Goal: Information Seeking & Learning: Check status

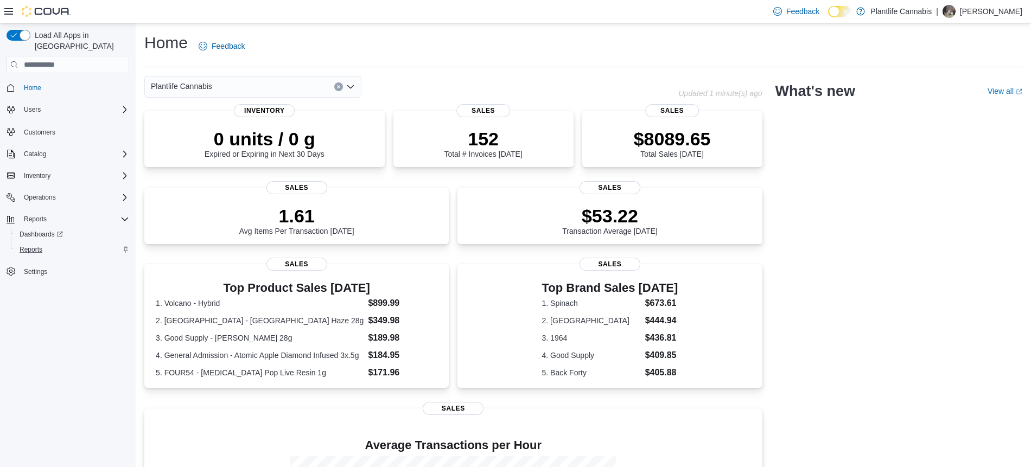
click at [48, 243] on div "Reports" at bounding box center [72, 249] width 114 height 13
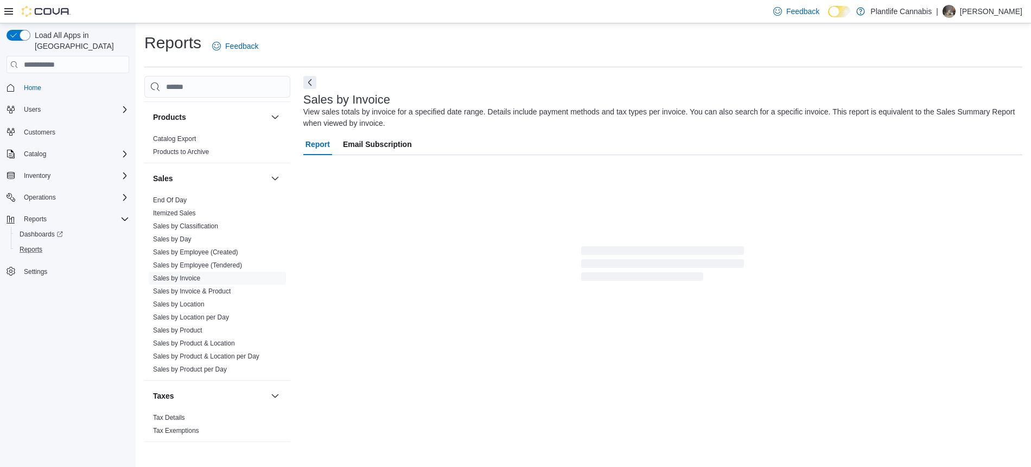
scroll to position [573, 0]
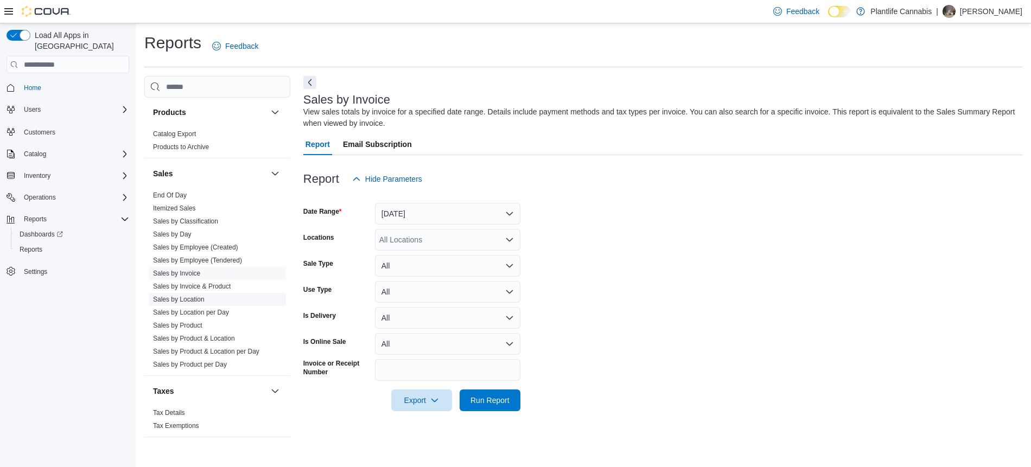
click at [189, 298] on link "Sales by Location" at bounding box center [179, 300] width 52 height 8
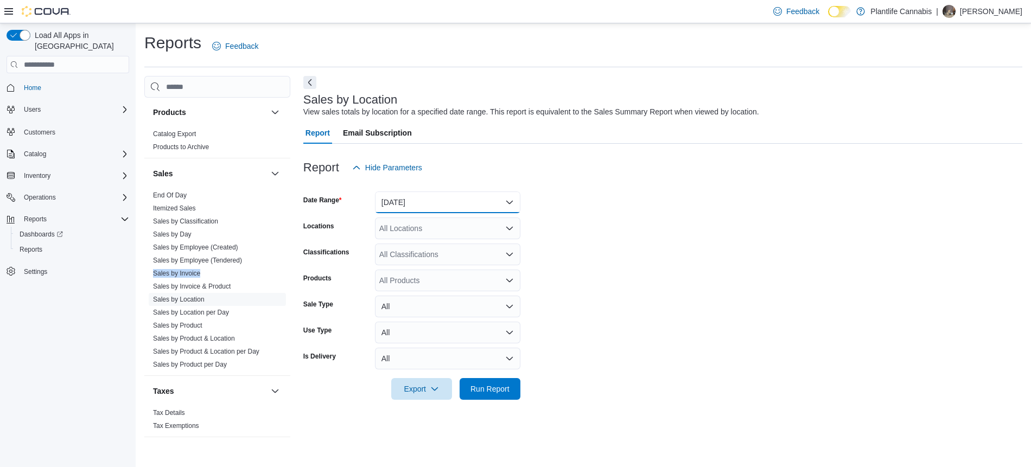
click at [445, 198] on button "[DATE]" at bounding box center [447, 203] width 145 height 22
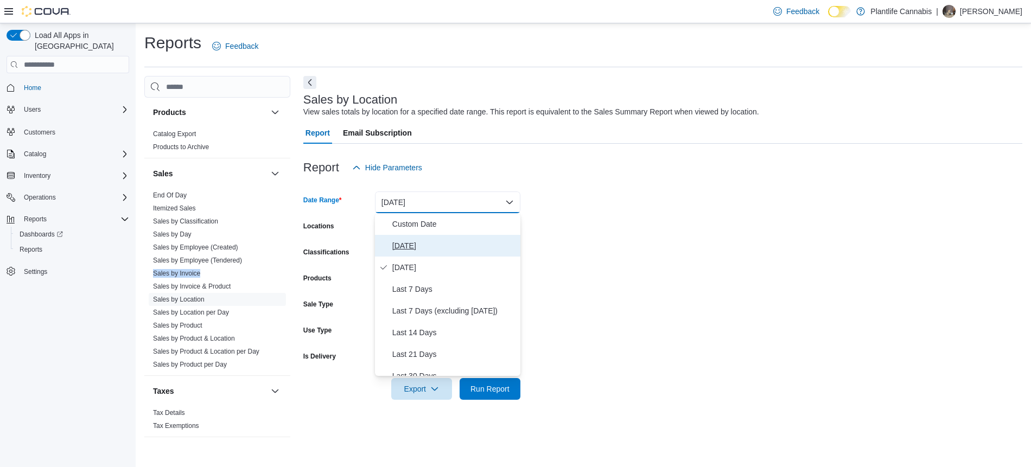
drag, startPoint x: 423, startPoint y: 239, endPoint x: 424, endPoint y: 228, distance: 11.4
click at [423, 239] on span "[DATE]" at bounding box center [454, 245] width 124 height 13
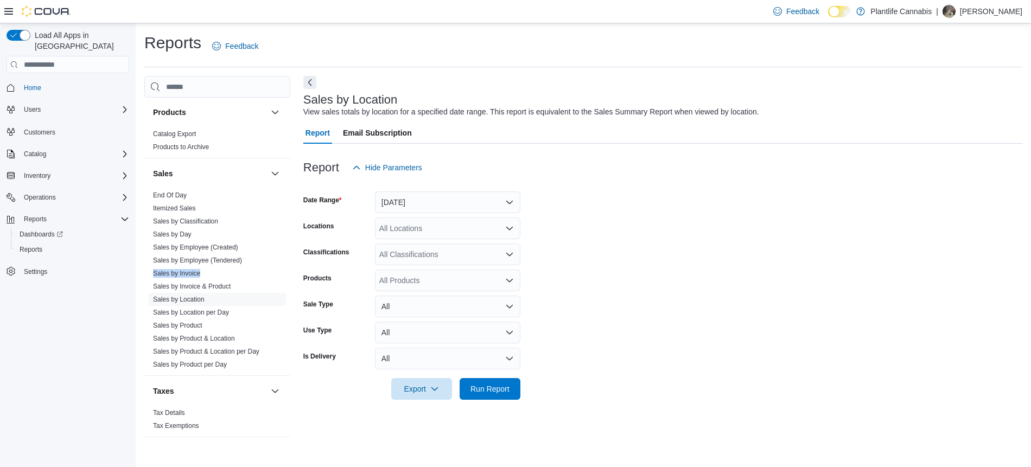
click at [425, 225] on div "All Locations" at bounding box center [447, 229] width 145 height 22
type input "***"
click at [427, 245] on span "Calgary - Shawnessy" at bounding box center [440, 246] width 72 height 11
click at [600, 242] on form "Date Range Today Locations Calgary - Shawnessy Classifications All Classificati…" at bounding box center [662, 289] width 719 height 221
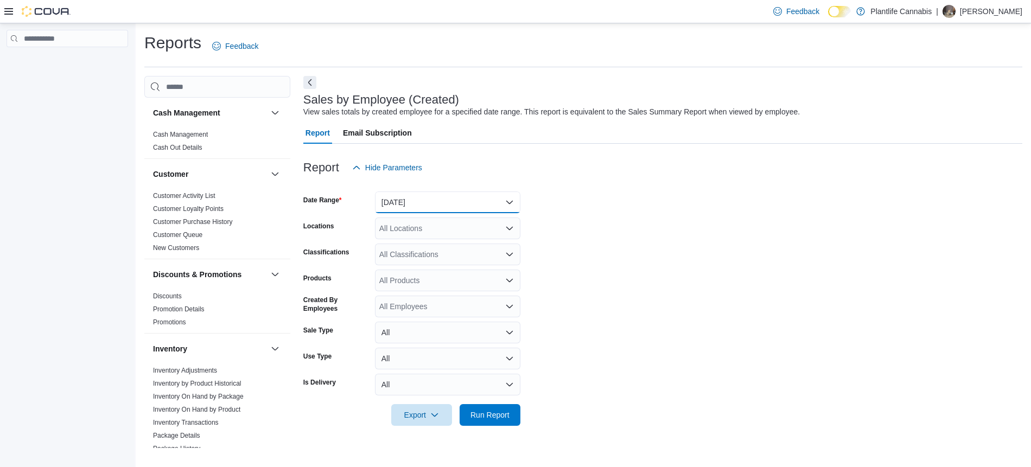
click at [492, 196] on button "[DATE]" at bounding box center [447, 203] width 145 height 22
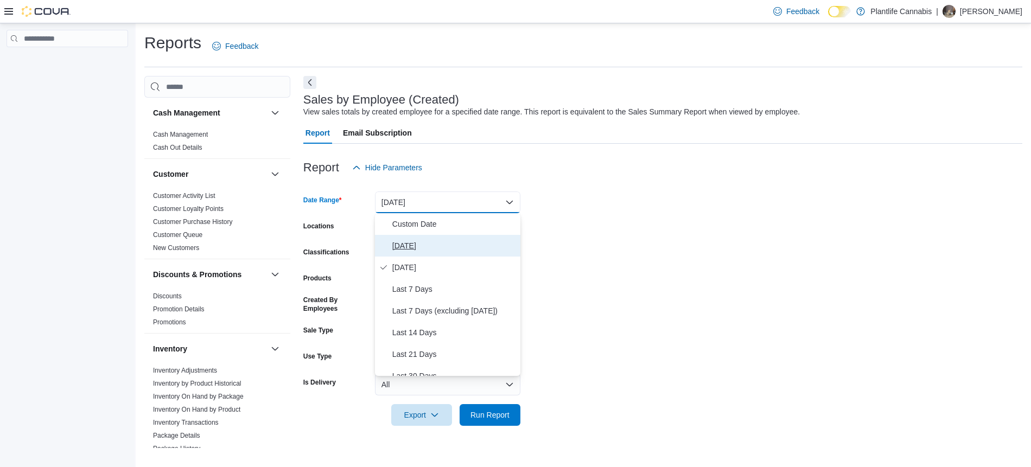
drag, startPoint x: 419, startPoint y: 246, endPoint x: 422, endPoint y: 239, distance: 7.6
click at [419, 245] on span "[DATE]" at bounding box center [454, 245] width 124 height 13
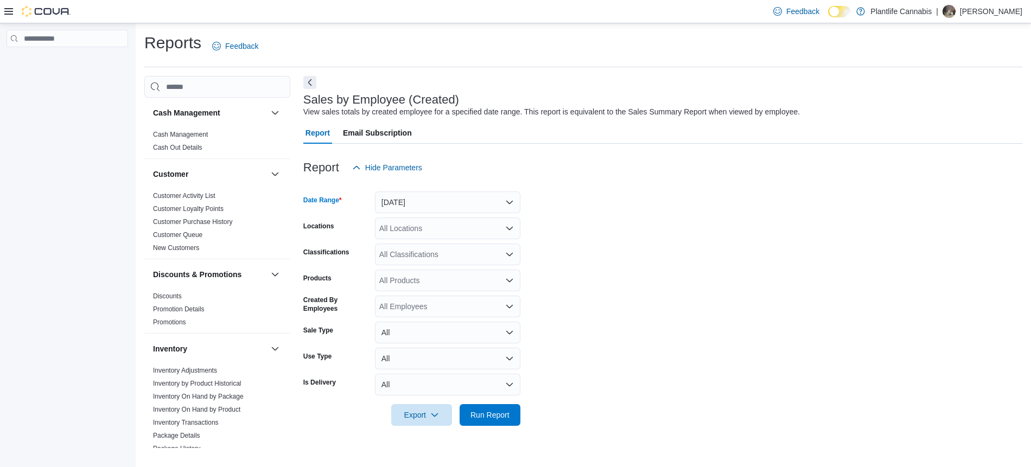
click at [423, 235] on div "All Locations" at bounding box center [447, 229] width 145 height 22
type input "***"
click at [454, 245] on span "Calgary - Shawnessy" at bounding box center [440, 246] width 72 height 11
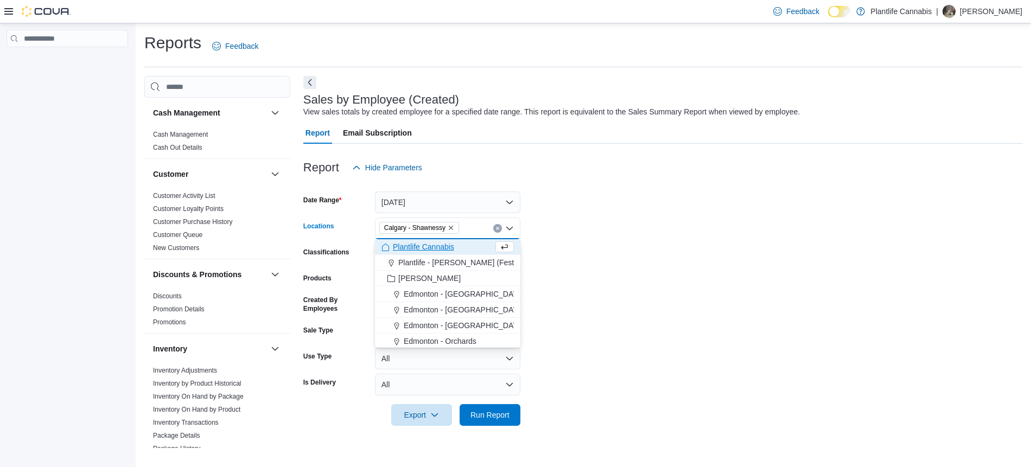
drag, startPoint x: 642, startPoint y: 246, endPoint x: 530, endPoint y: 138, distance: 155.8
click at [641, 245] on form "Date Range Today Locations Calgary - Shawnessy Combo box. Selected. Calgary - S…" at bounding box center [662, 302] width 719 height 247
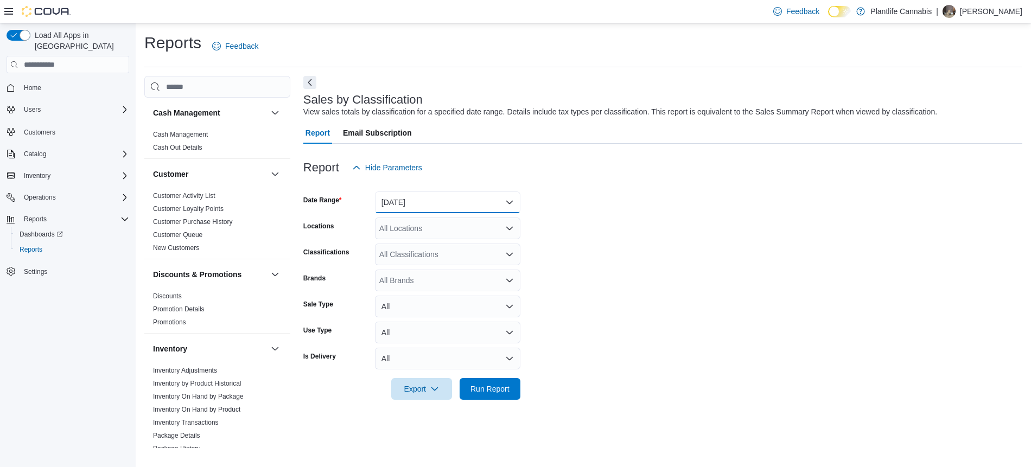
click at [461, 205] on button "[DATE]" at bounding box center [447, 203] width 145 height 22
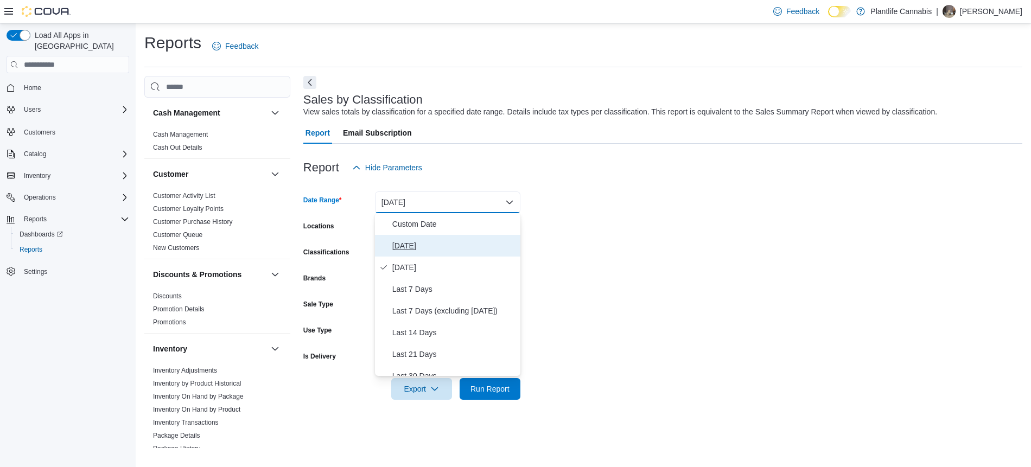
click at [422, 247] on span "[DATE]" at bounding box center [454, 245] width 124 height 13
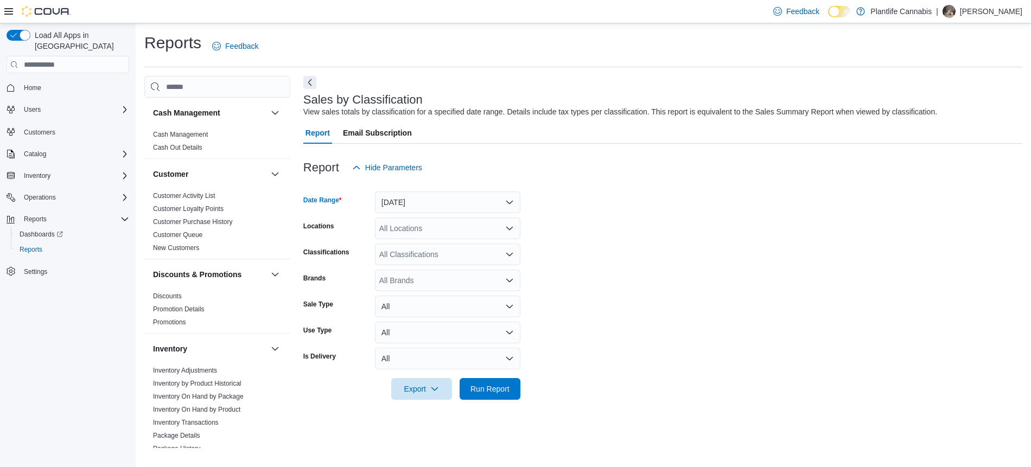
click at [427, 233] on div "All Locations" at bounding box center [447, 229] width 145 height 22
type input "***"
drag, startPoint x: 432, startPoint y: 242, endPoint x: 530, endPoint y: 237, distance: 98.3
click at [432, 242] on span "Calgary - Shawnessy" at bounding box center [440, 246] width 72 height 11
drag, startPoint x: 579, startPoint y: 235, endPoint x: 561, endPoint y: 61, distance: 174.6
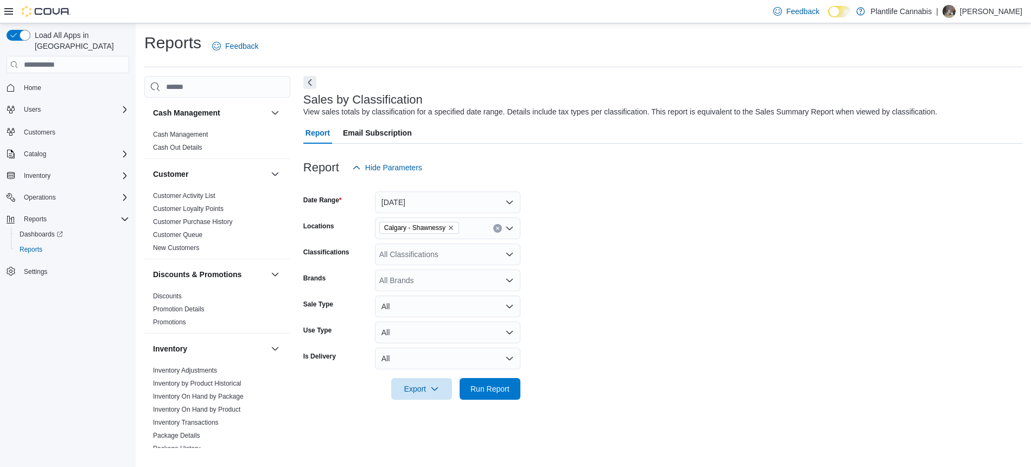
click at [578, 232] on form "Date Range Today Locations Calgary - Shawnessy Classifications All Classificati…" at bounding box center [662, 289] width 719 height 221
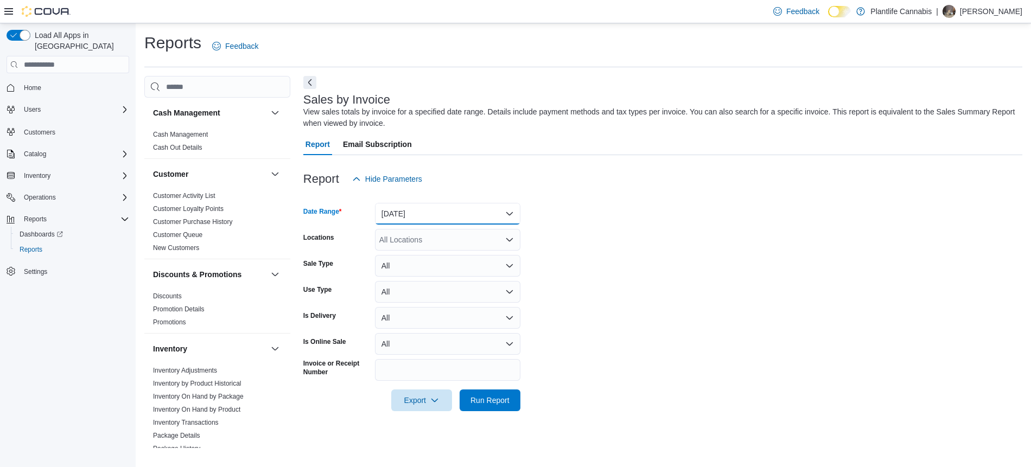
drag, startPoint x: 466, startPoint y: 204, endPoint x: 448, endPoint y: 223, distance: 25.7
click at [466, 205] on button "[DATE]" at bounding box center [447, 214] width 145 height 22
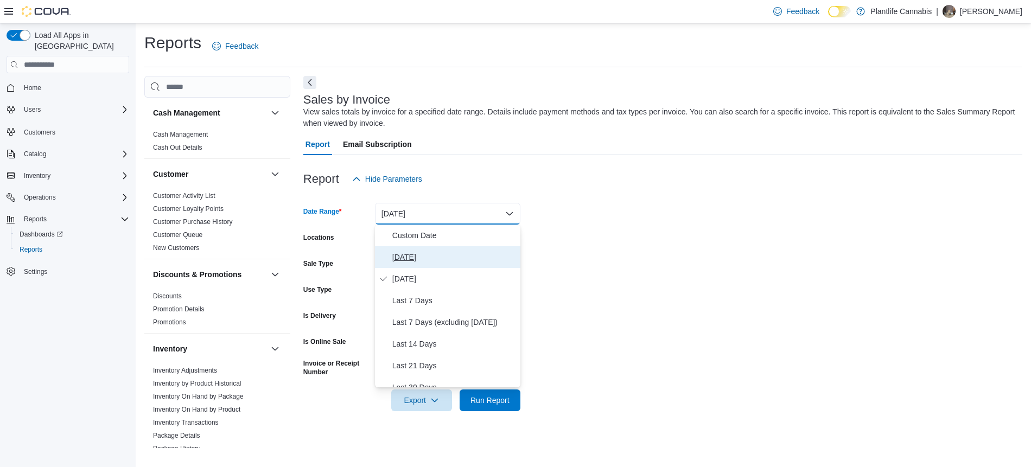
drag, startPoint x: 425, startPoint y: 257, endPoint x: 426, endPoint y: 237, distance: 20.6
click at [425, 256] on span "[DATE]" at bounding box center [454, 257] width 124 height 13
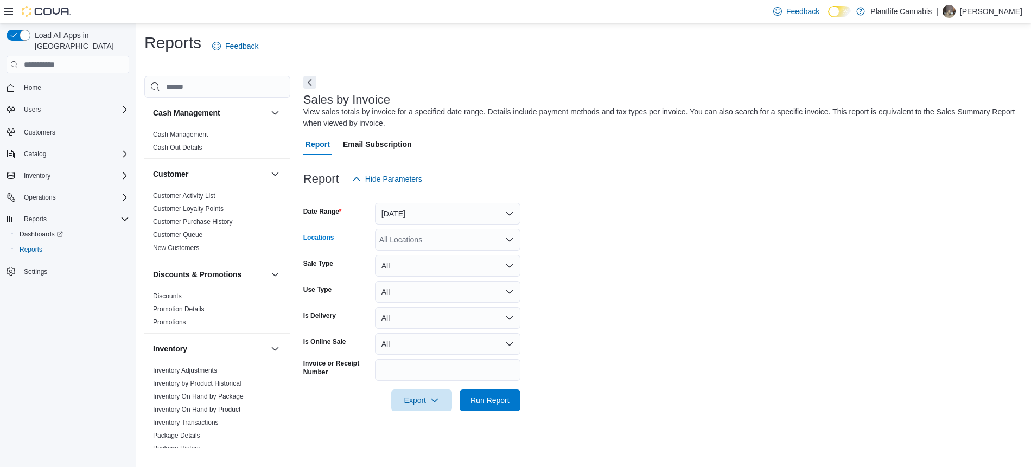
click at [427, 235] on div "All Locations" at bounding box center [447, 240] width 145 height 22
type input "***"
drag, startPoint x: 435, startPoint y: 258, endPoint x: 654, endPoint y: 276, distance: 220.0
click at [435, 258] on span "Calgary - Shawnessy" at bounding box center [440, 258] width 72 height 11
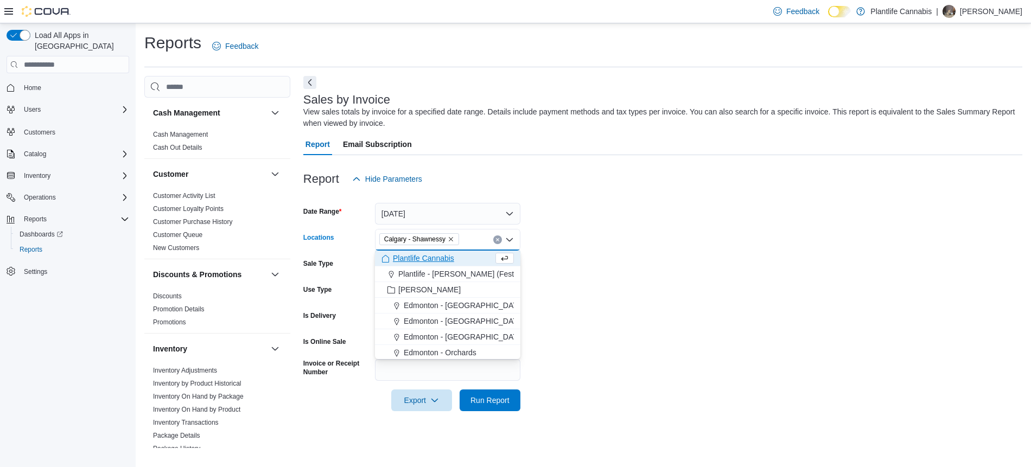
drag, startPoint x: 728, startPoint y: 282, endPoint x: 633, endPoint y: 306, distance: 98.0
click at [723, 283] on form "Date Range [DATE] Locations [GEOGRAPHIC_DATA] - [GEOGRAPHIC_DATA] Combo box. Se…" at bounding box center [662, 300] width 719 height 221
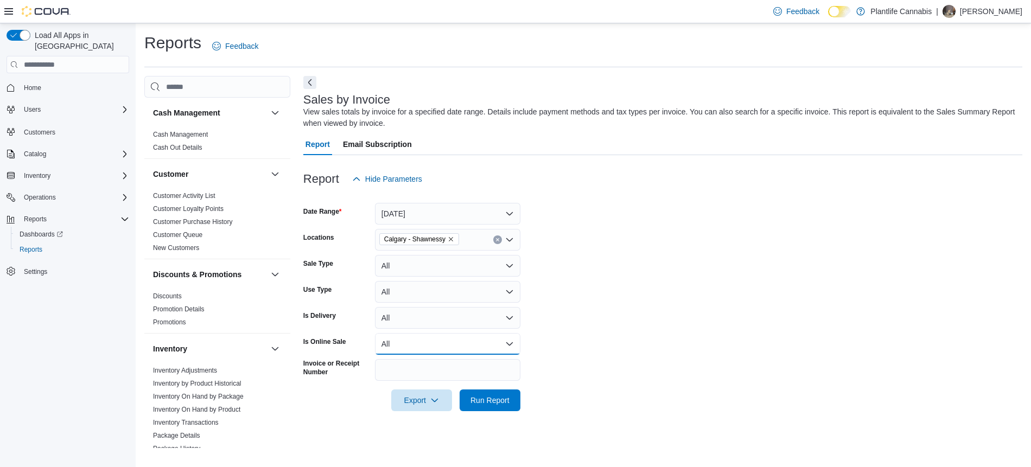
click at [491, 334] on button "All" at bounding box center [447, 344] width 145 height 22
drag, startPoint x: 424, startPoint y: 377, endPoint x: 444, endPoint y: 369, distance: 22.0
click at [424, 377] on button "Yes" at bounding box center [447, 388] width 145 height 22
drag, startPoint x: 592, startPoint y: 335, endPoint x: 574, endPoint y: 329, distance: 19.1
click at [576, 329] on form "Date Range [DATE] Locations [GEOGRAPHIC_DATA] - [GEOGRAPHIC_DATA] Sale Type All…" at bounding box center [662, 300] width 719 height 221
